Goal: Transaction & Acquisition: Obtain resource

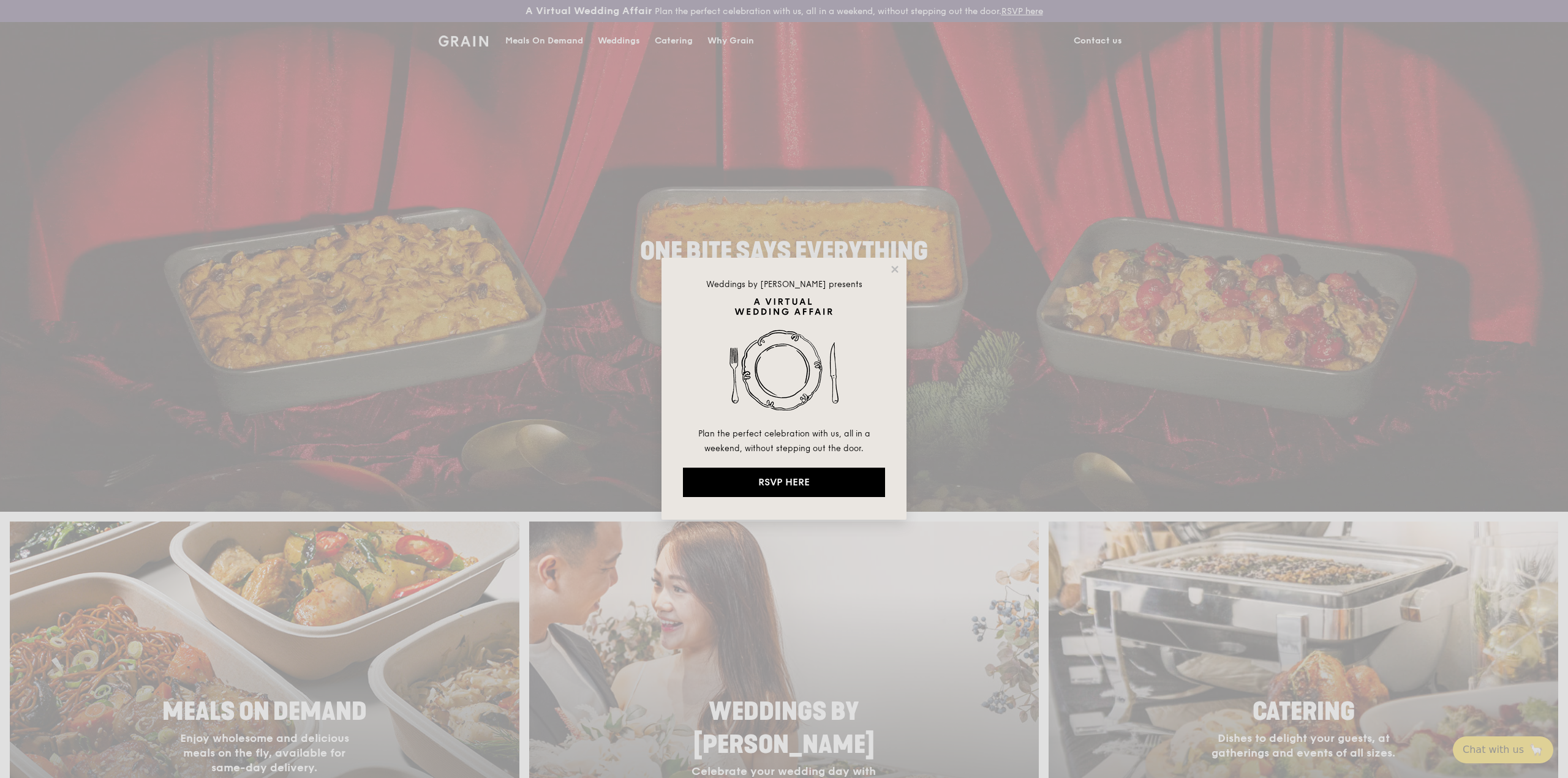
click at [664, 38] on div "Weddings by Grain presents Plan the perfect celebration with us, all in a weeke…" at bounding box center [784, 389] width 1568 height 778
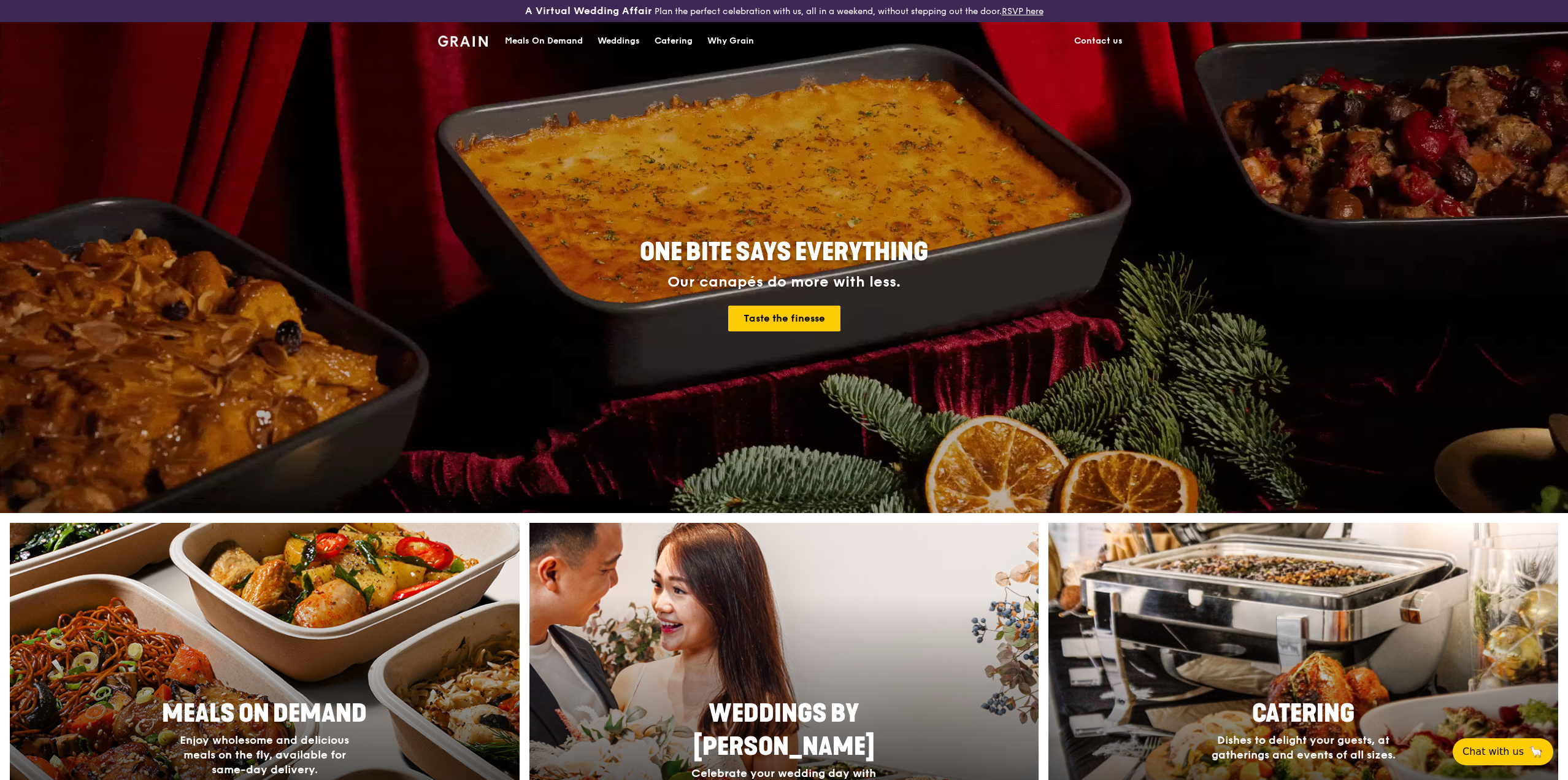
click at [665, 38] on div "Catering" at bounding box center [674, 41] width 38 height 37
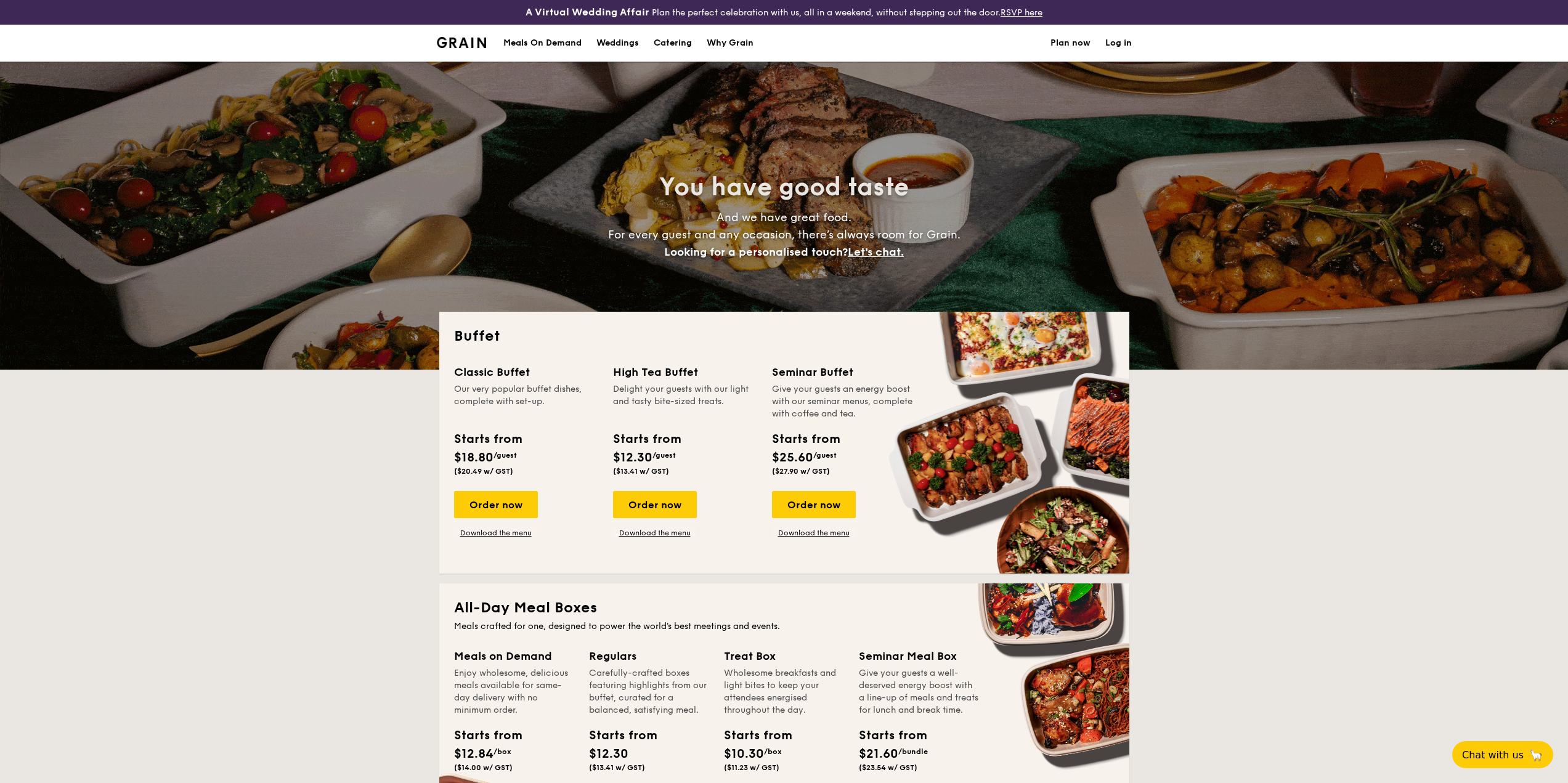
select select
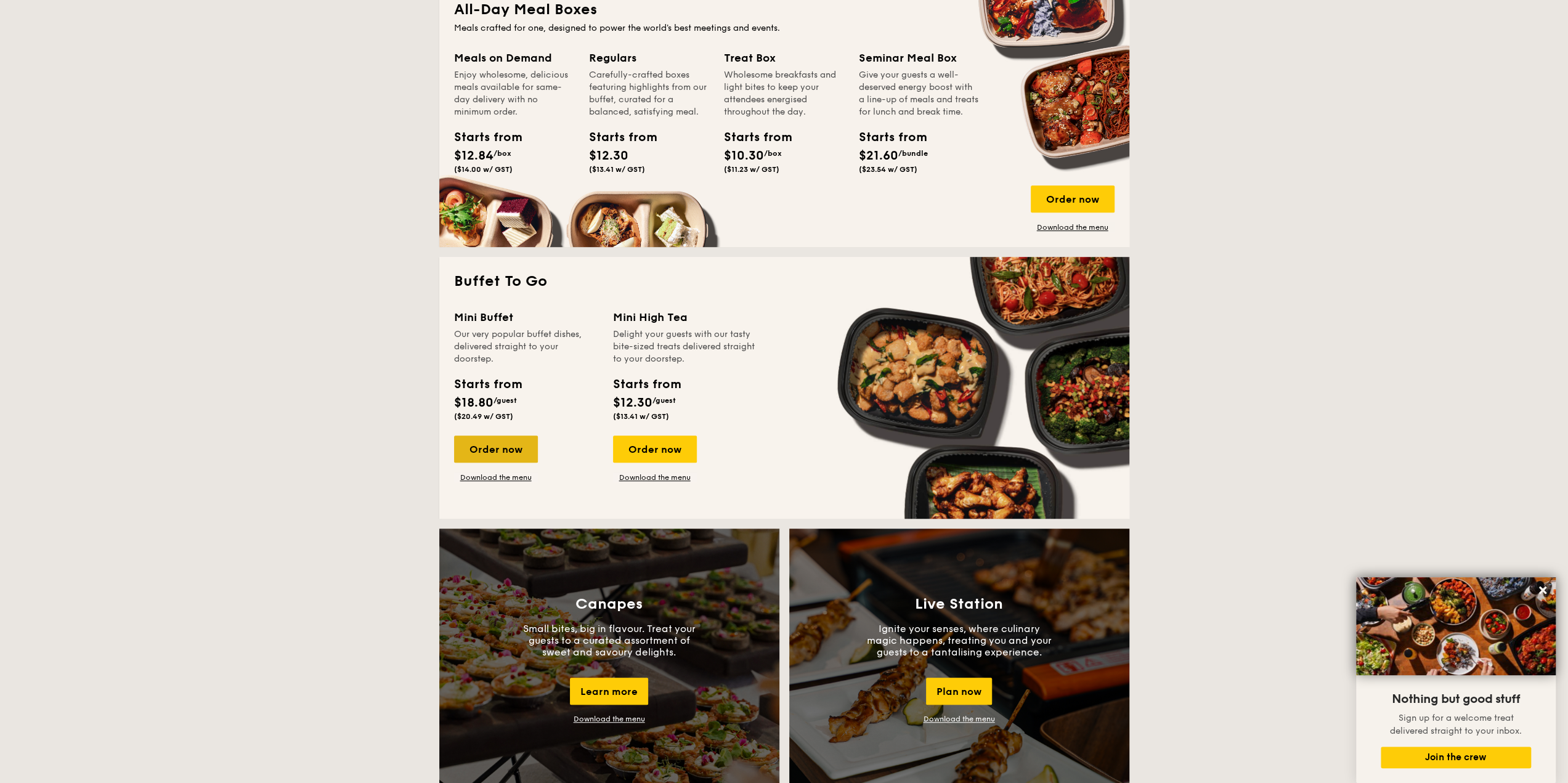
scroll to position [677, 0]
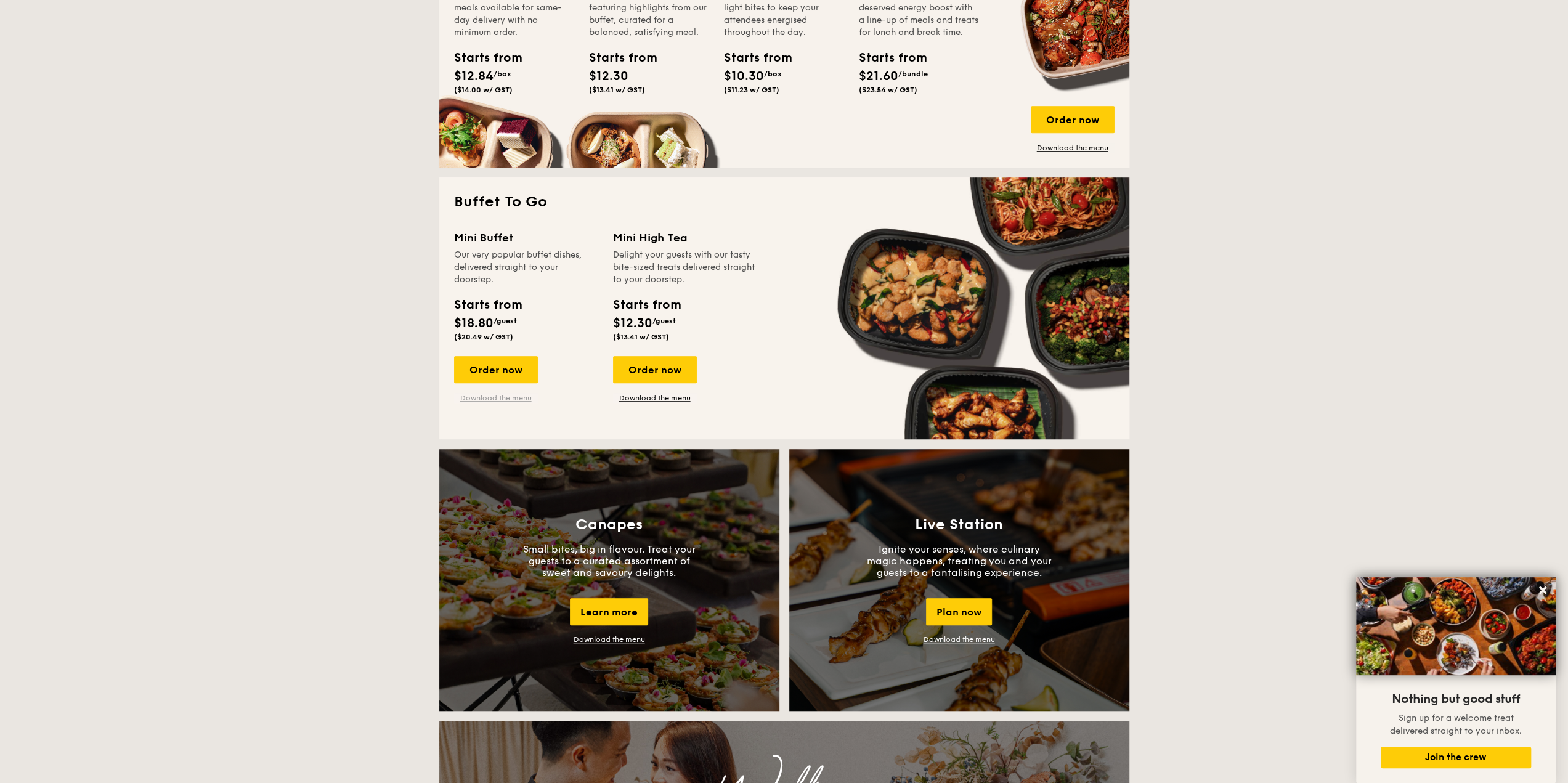
click at [494, 397] on link "Download the menu" at bounding box center [495, 398] width 84 height 10
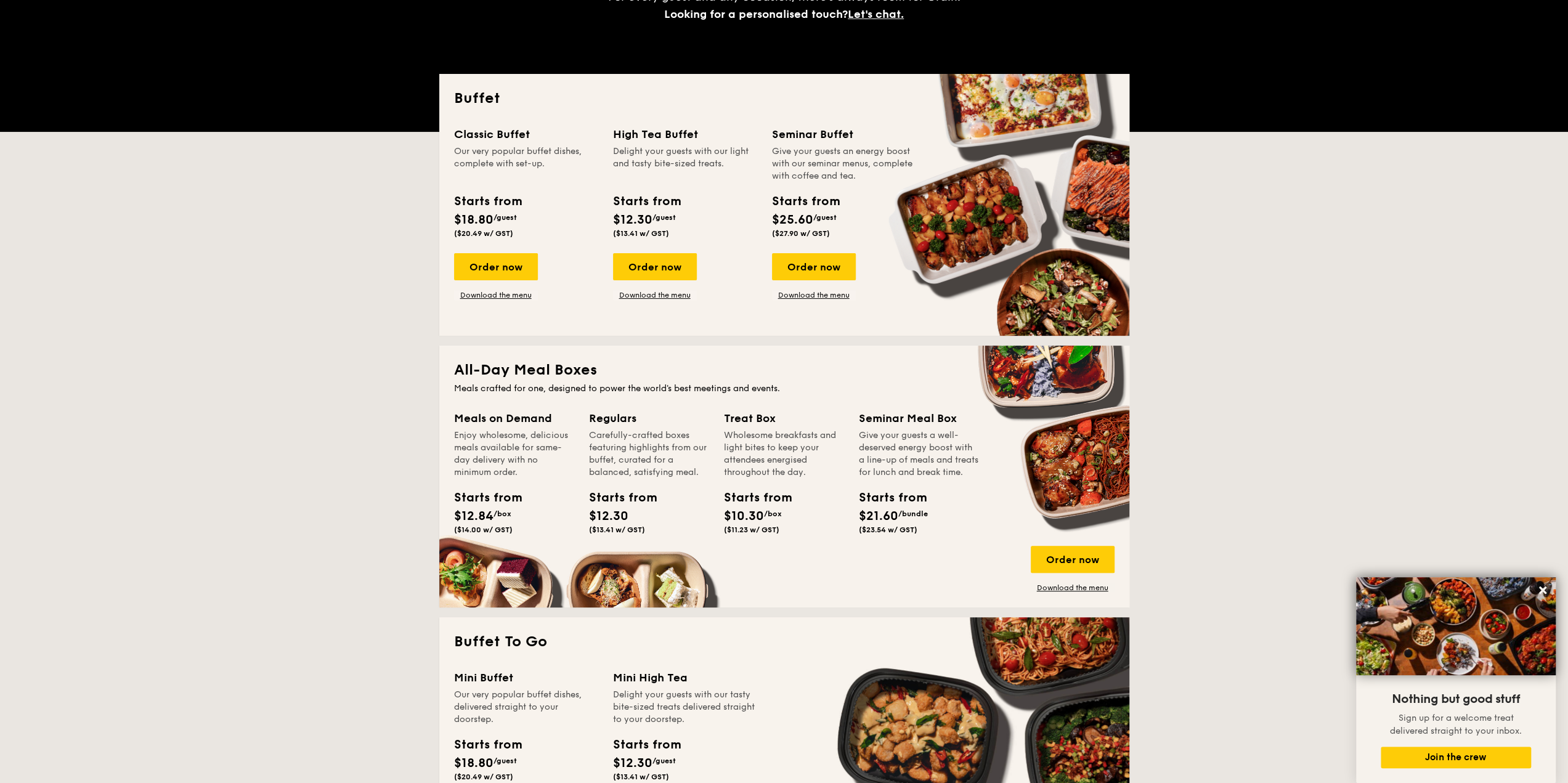
scroll to position [185, 0]
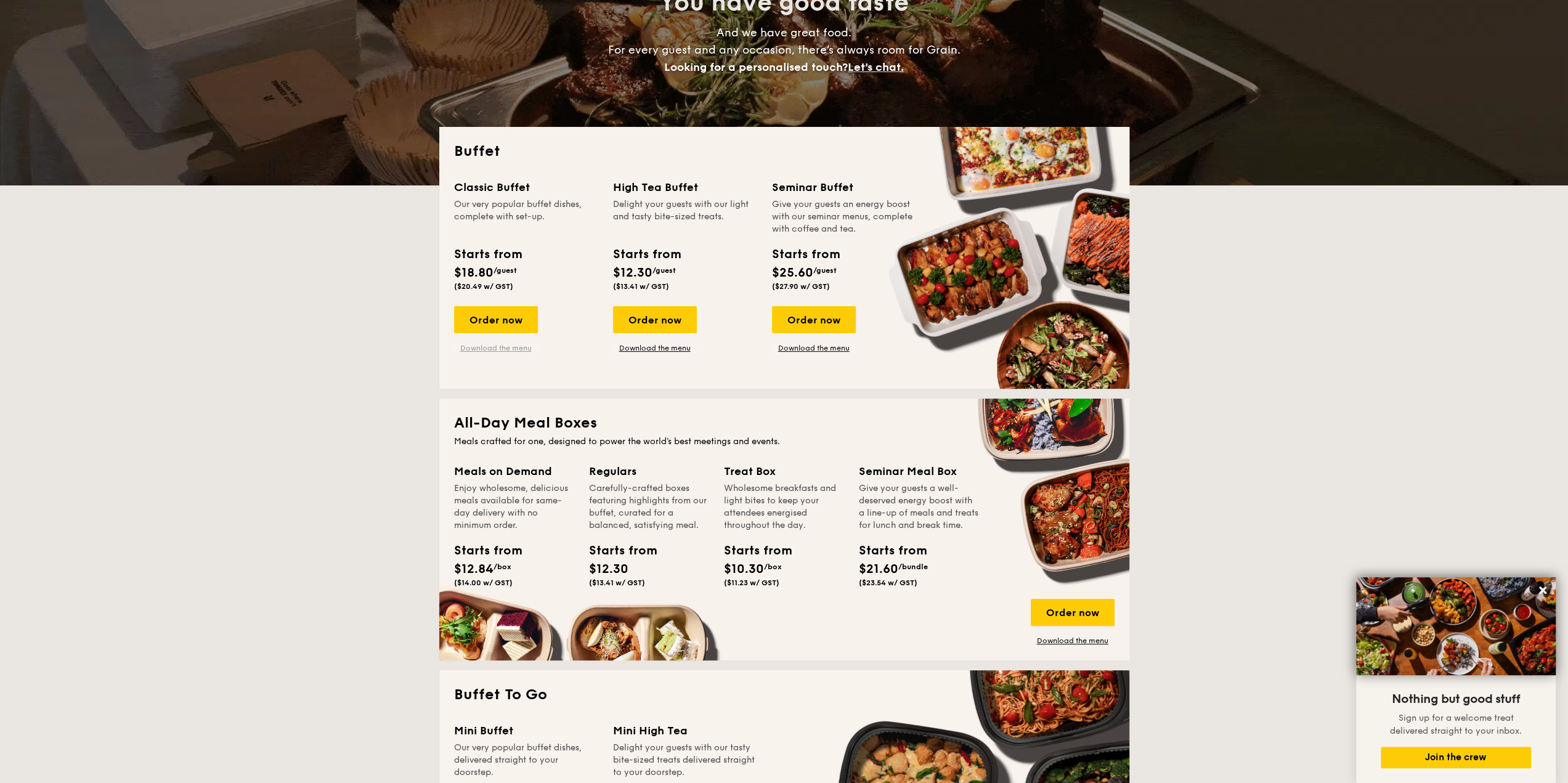
click at [512, 348] on link "Download the menu" at bounding box center [495, 348] width 84 height 10
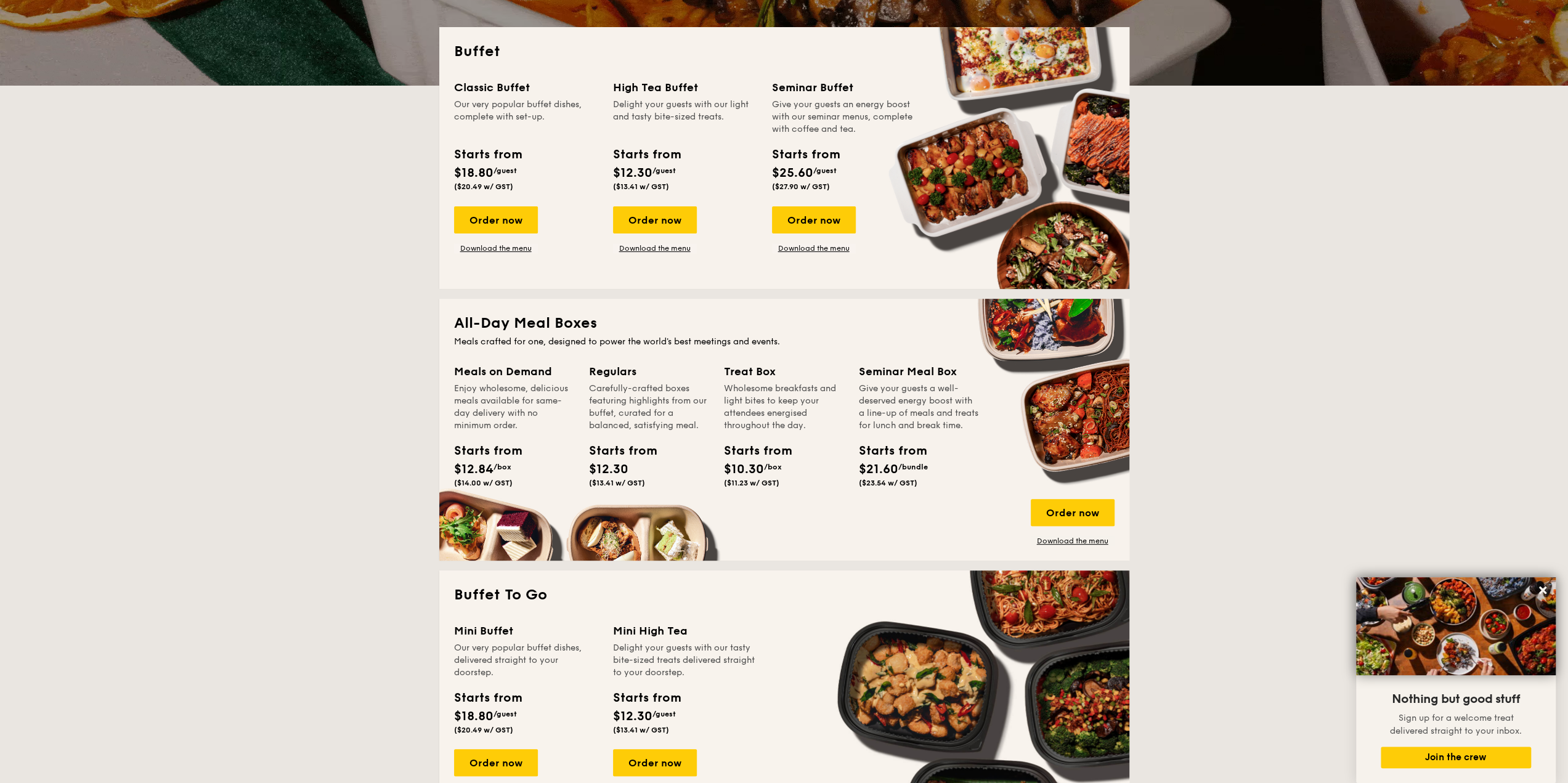
scroll to position [493, 0]
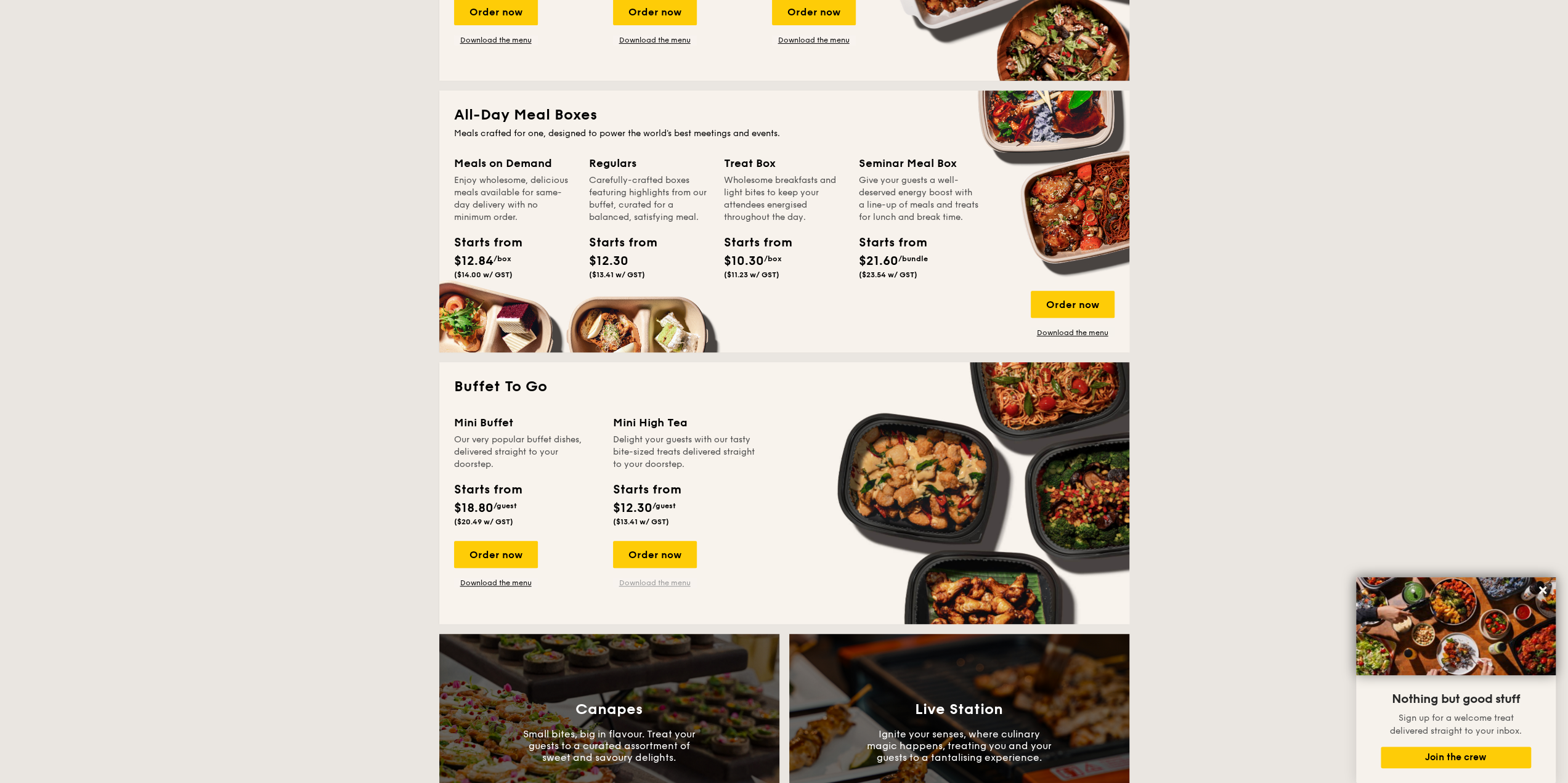
click at [653, 584] on link "Download the menu" at bounding box center [655, 583] width 84 height 10
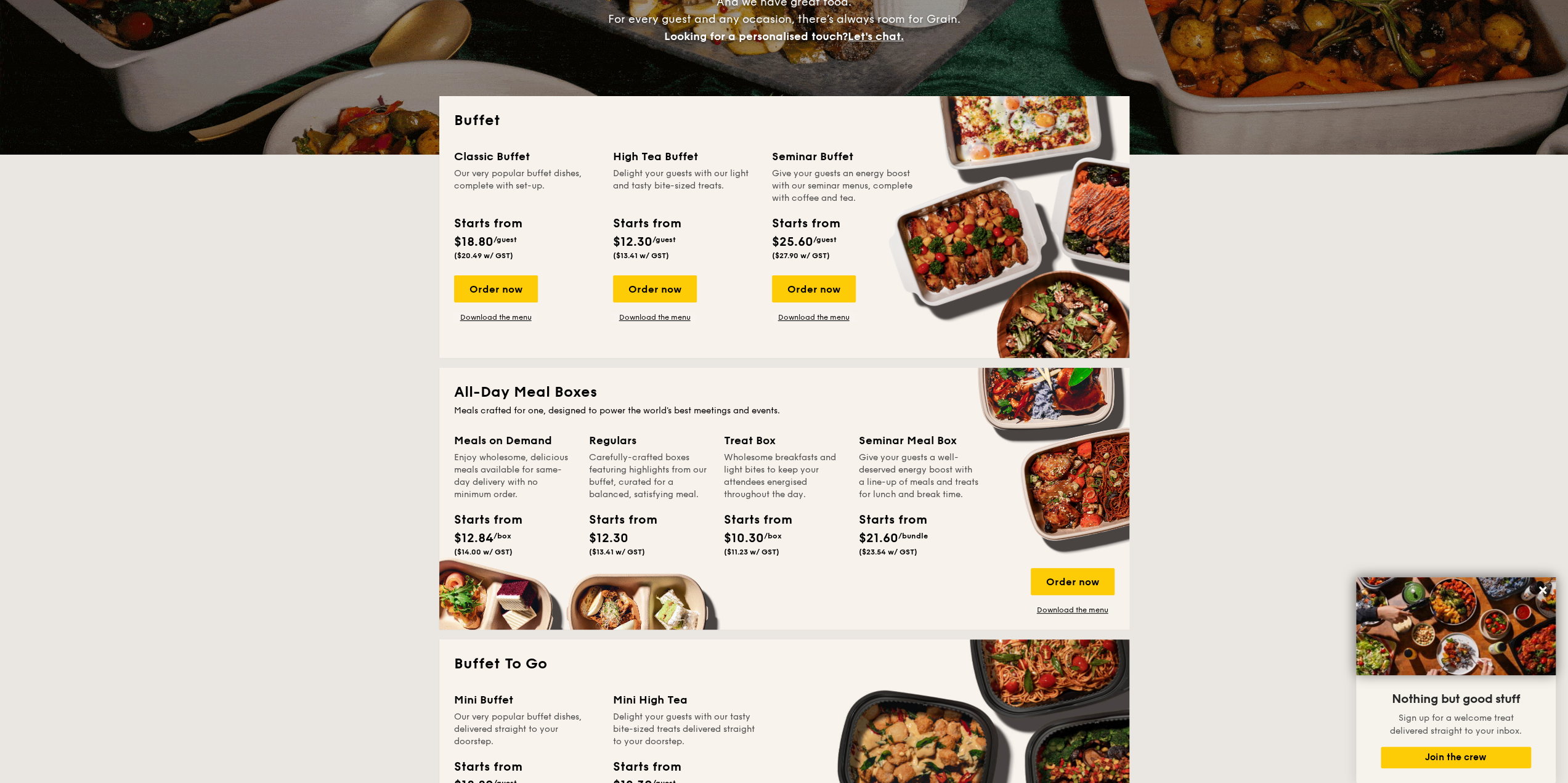
scroll to position [185, 0]
